Goal: Find contact information

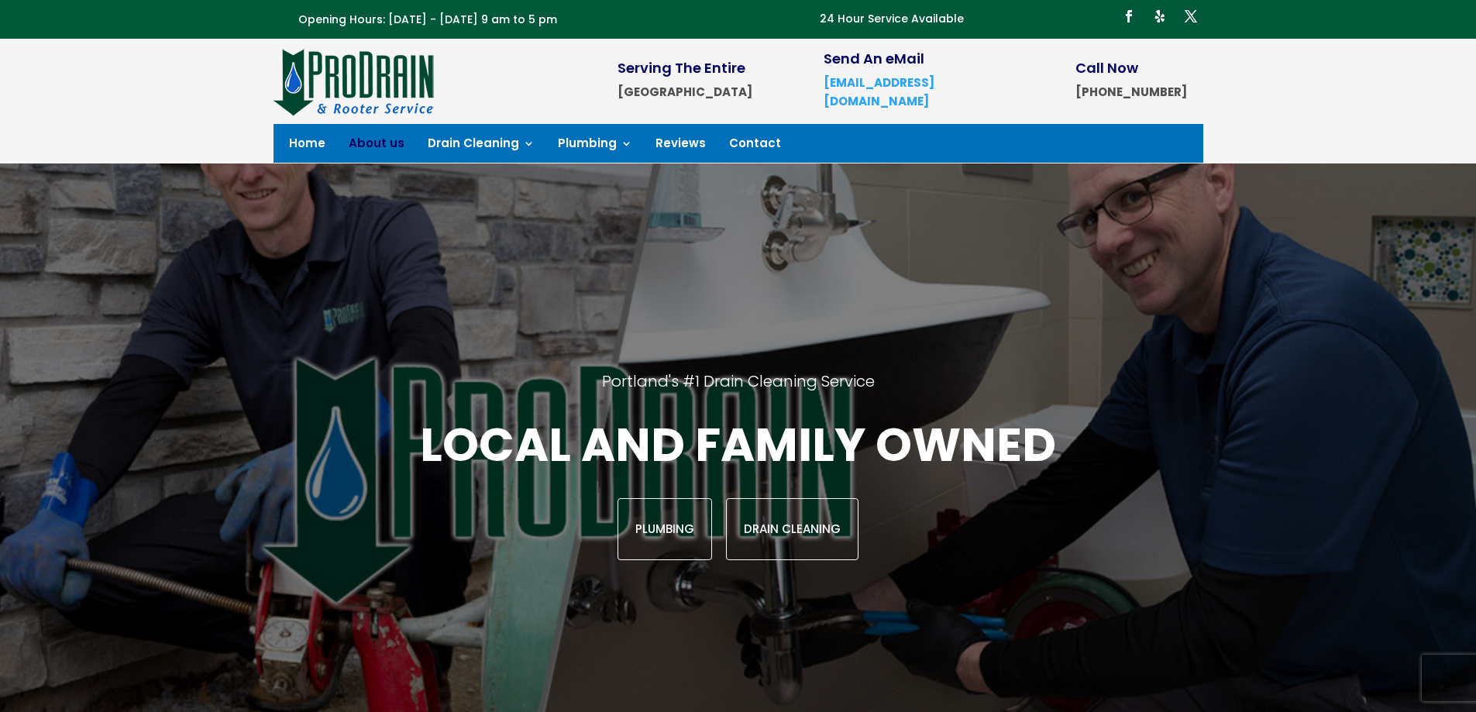
click at [373, 143] on link "About us" at bounding box center [377, 146] width 56 height 17
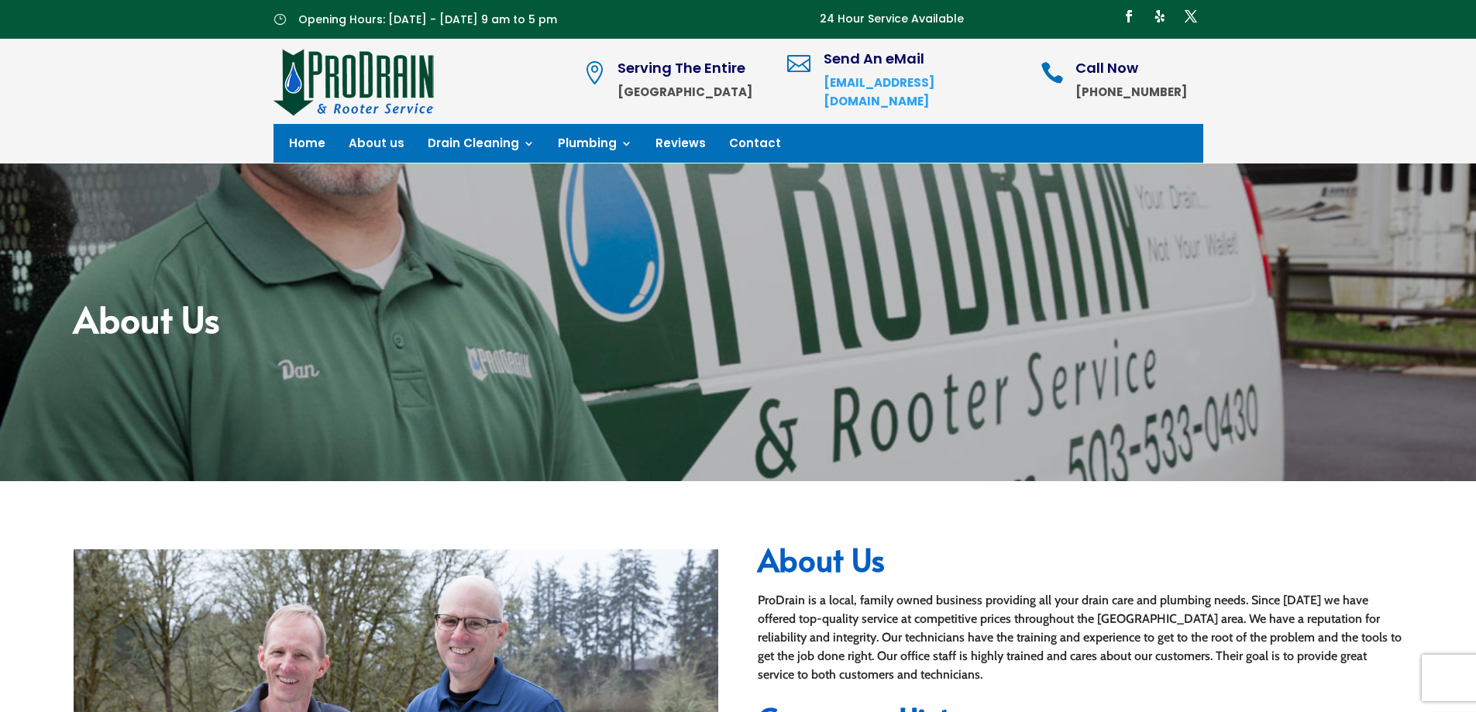
click at [498, 421] on div "About Us" at bounding box center [738, 322] width 1476 height 318
click at [674, 141] on link "Reviews" at bounding box center [680, 146] width 50 height 17
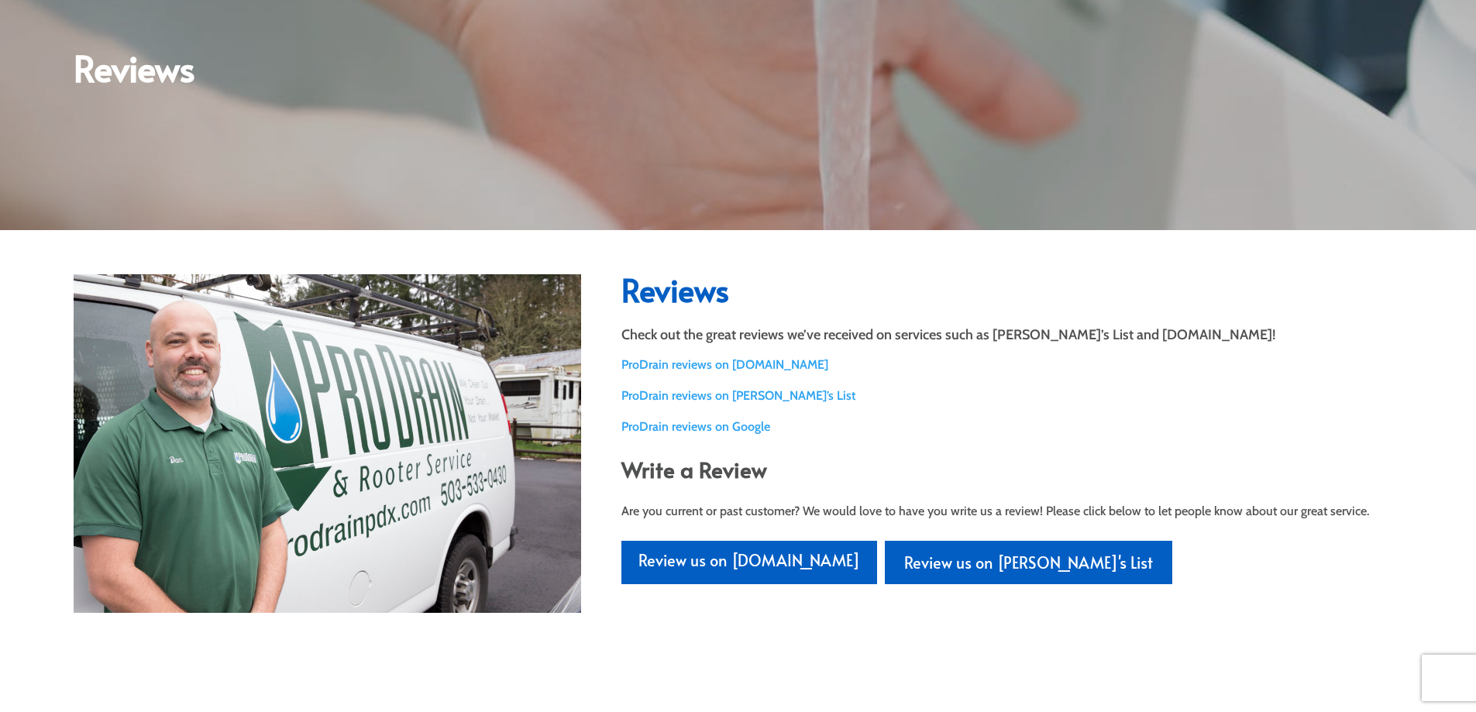
scroll to position [310, 0]
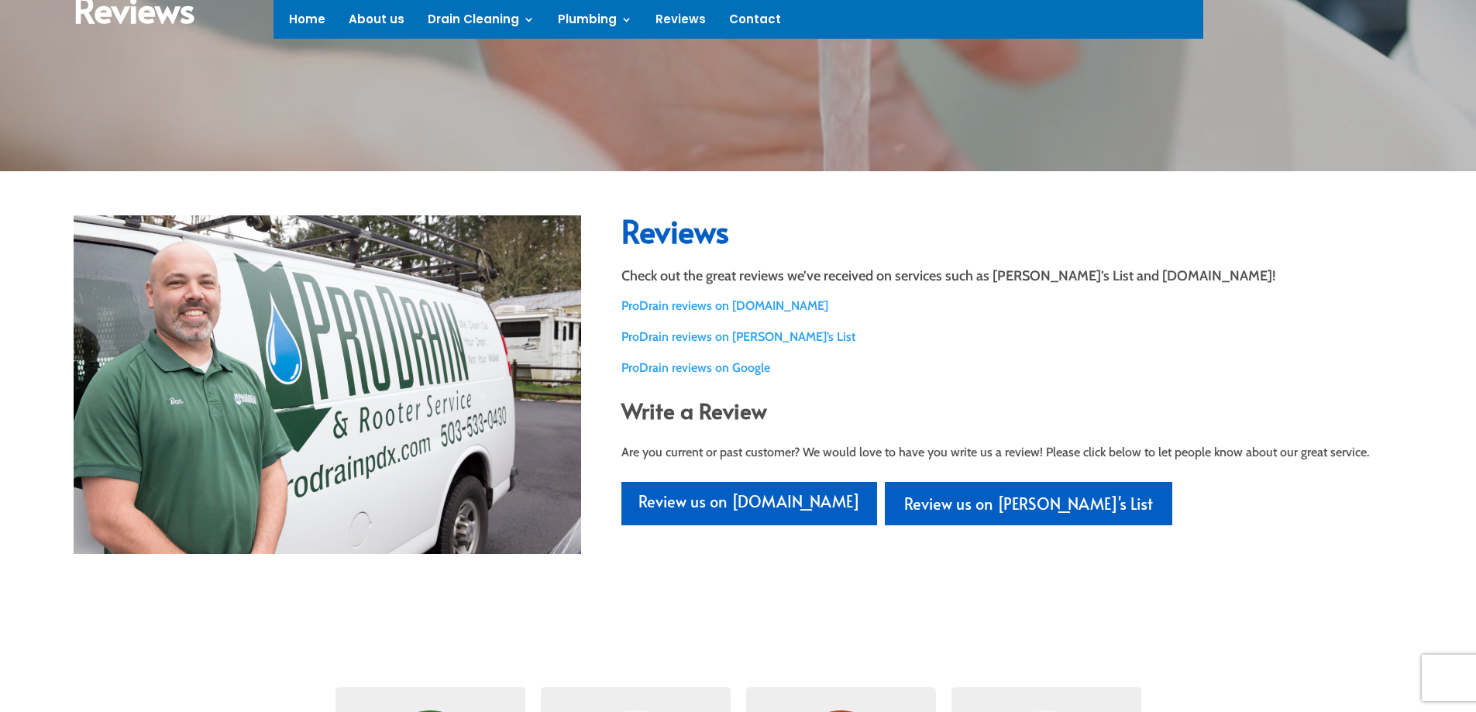
click at [662, 369] on link "ProDrain reviews on Google" at bounding box center [695, 367] width 149 height 15
click at [651, 307] on link "ProDrain reviews on Yelp.com" at bounding box center [724, 305] width 207 height 15
click at [741, 18] on link "Contact" at bounding box center [755, 22] width 52 height 17
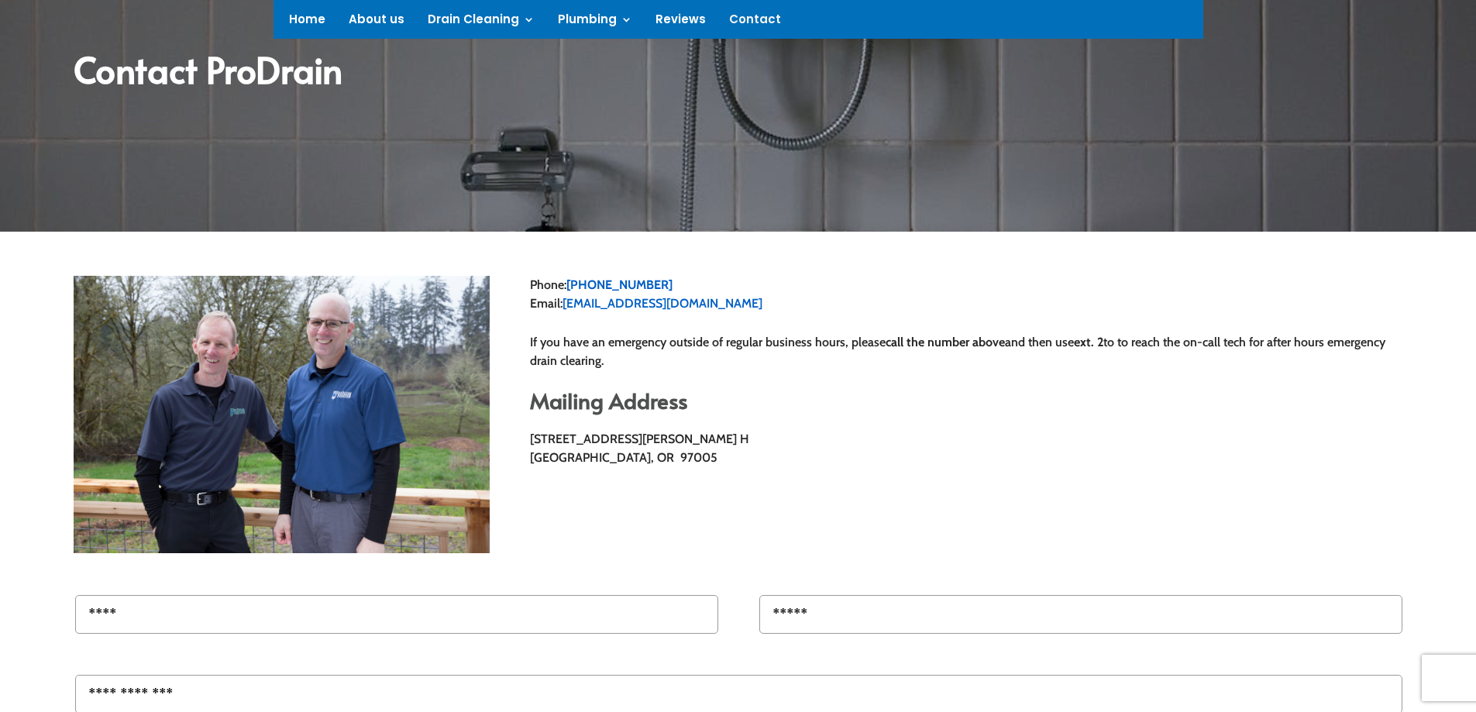
scroll to position [310, 0]
